Goal: Task Accomplishment & Management: Use online tool/utility

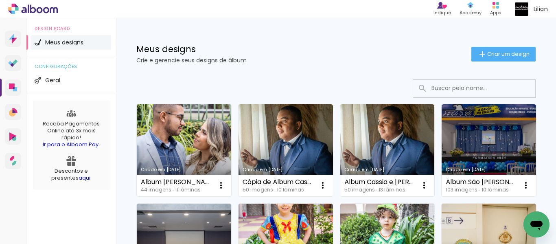
click at [187, 132] on link "Criado em [DATE]" at bounding box center [184, 150] width 94 height 92
